Goal: Transaction & Acquisition: Purchase product/service

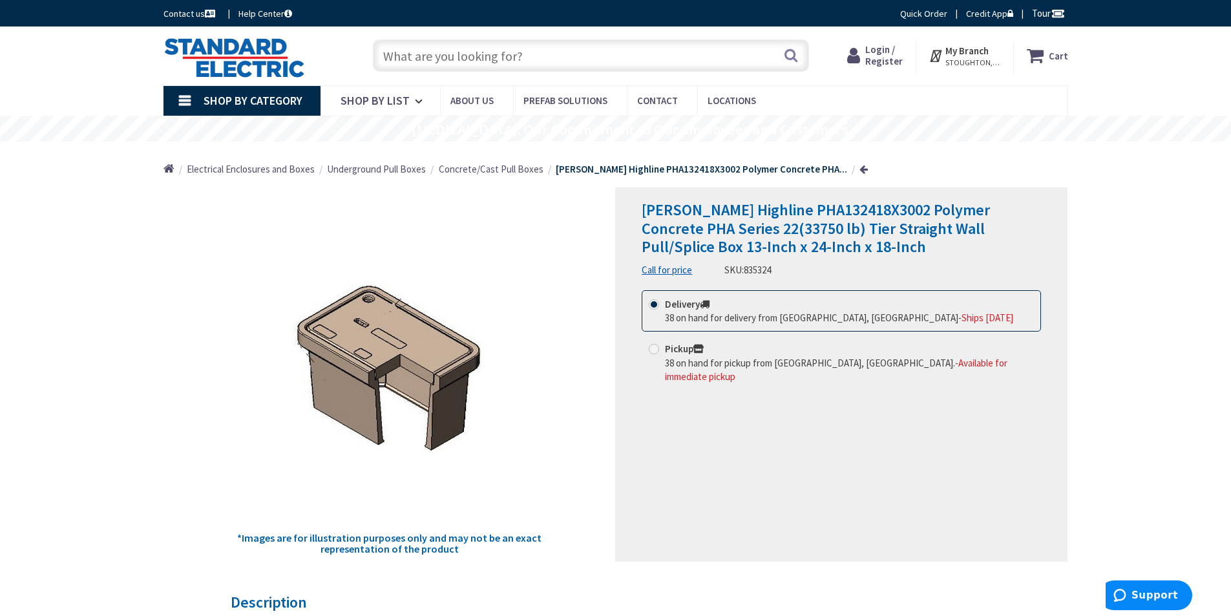
click at [658, 351] on span at bounding box center [654, 349] width 10 height 10
click at [658, 351] on input "Pickup 38 on hand for pickup from [GEOGRAPHIC_DATA], [GEOGRAPHIC_DATA]. - Avail…" at bounding box center [656, 348] width 8 height 8
radio input "true"
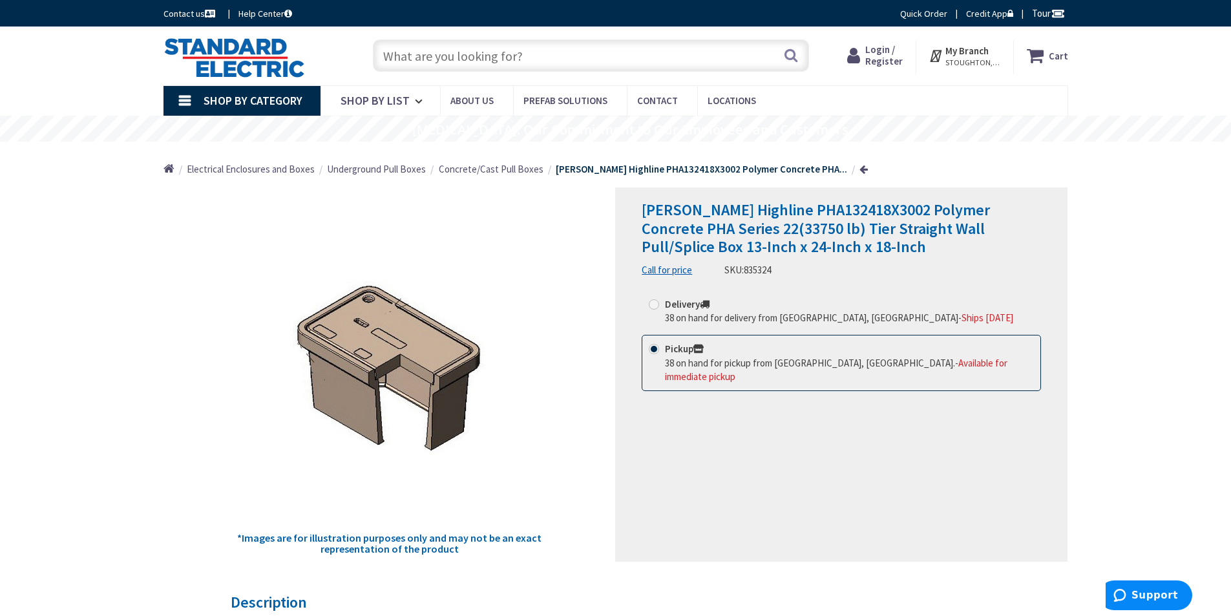
click at [664, 316] on label "Delivery 38 on hand for delivery from [GEOGRAPHIC_DATA], [GEOGRAPHIC_DATA] - Sh…" at bounding box center [831, 311] width 364 height 28
click at [660, 308] on input "Delivery 38 on hand for delivery from [GEOGRAPHIC_DATA], [GEOGRAPHIC_DATA] - Sh…" at bounding box center [656, 304] width 8 height 8
radio input "true"
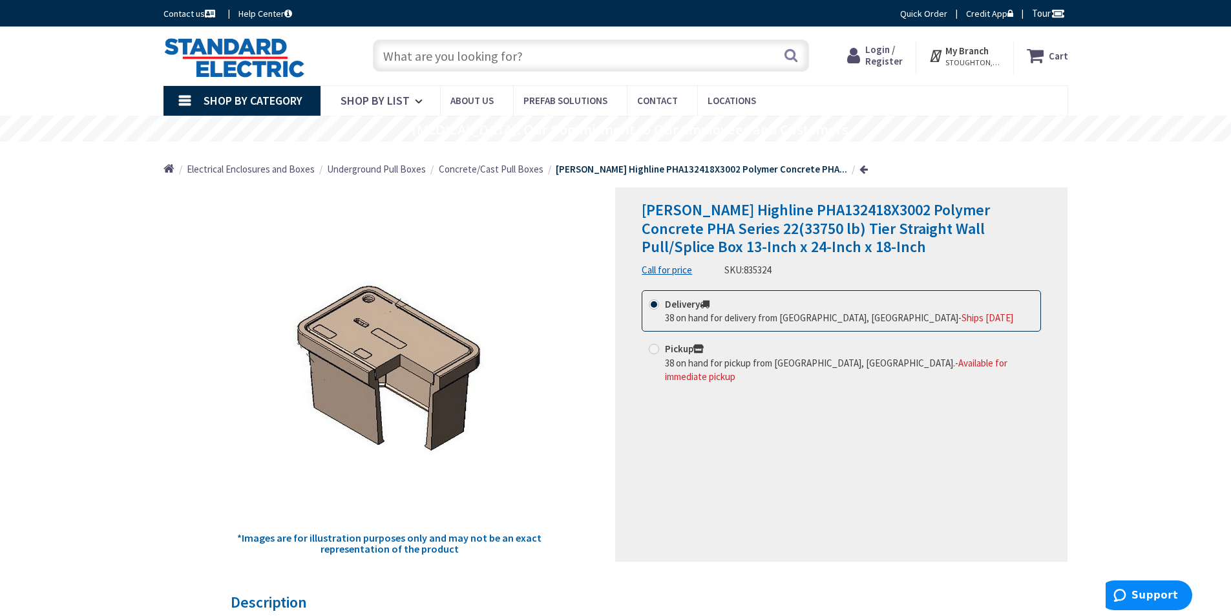
click at [659, 355] on label "Pickup 38 on hand for pickup from [GEOGRAPHIC_DATA], [GEOGRAPHIC_DATA]. - Avail…" at bounding box center [841, 362] width 385 height 41
click at [659, 353] on input "Pickup 38 on hand for pickup from [GEOGRAPHIC_DATA], [GEOGRAPHIC_DATA]. - Avail…" at bounding box center [656, 348] width 8 height 8
radio input "true"
